Goal: Check status: Check status

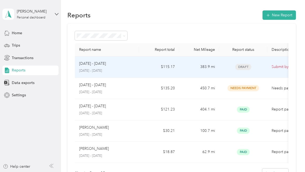
click at [141, 63] on td "$115.17" at bounding box center [159, 66] width 40 height 21
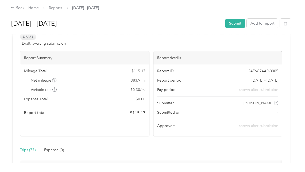
scroll to position [28, 0]
click at [34, 6] on link "Home" at bounding box center [33, 8] width 10 height 5
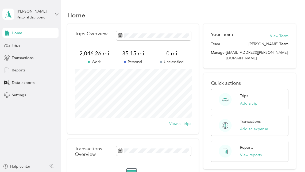
click at [16, 67] on span "Reports" at bounding box center [19, 70] width 14 height 6
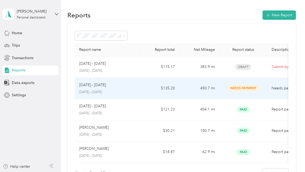
click at [110, 86] on div "[DATE] - [DATE]" at bounding box center [107, 85] width 56 height 6
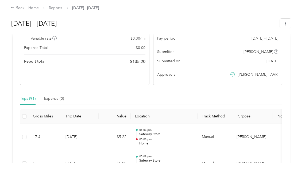
scroll to position [71, 0]
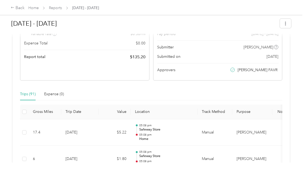
click at [234, 70] on icon at bounding box center [232, 69] width 3 height 3
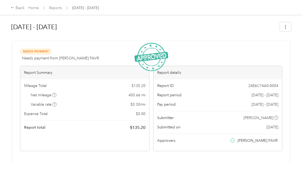
scroll to position [0, 0]
click at [289, 30] on button "button" at bounding box center [285, 26] width 11 height 9
click at [78, 40] on div at bounding box center [151, 39] width 280 height 6
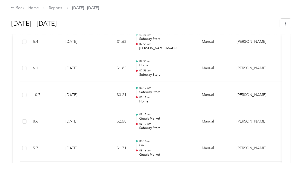
scroll to position [1265, 0]
